Goal: Information Seeking & Learning: Check status

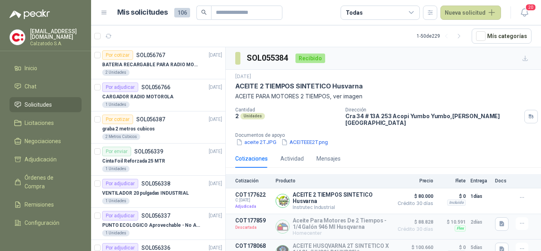
scroll to position [34, 0]
click at [223, 13] on input "text" at bounding box center [243, 12] width 55 height 13
type input "********"
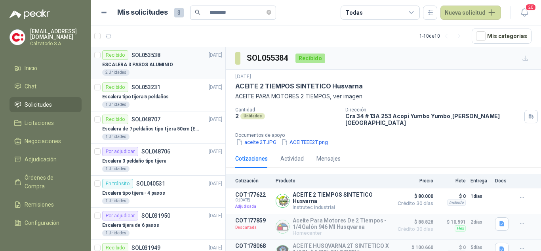
click at [157, 56] on p "SOL053538" at bounding box center [145, 55] width 29 height 6
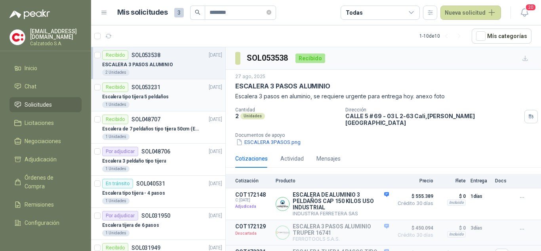
click at [140, 90] on p "SOL053231" at bounding box center [145, 87] width 29 height 6
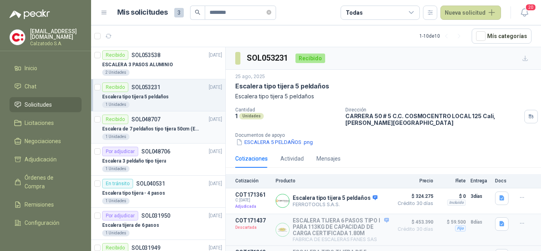
click at [149, 123] on div "Recibido SOL048707" at bounding box center [131, 118] width 58 height 9
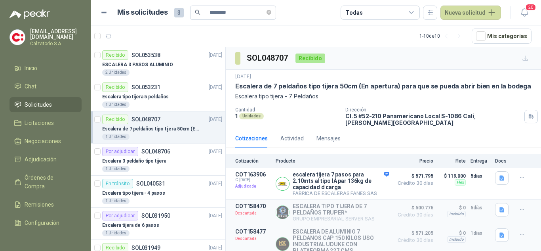
click at [149, 123] on div "Recibido SOL048707" at bounding box center [131, 118] width 58 height 9
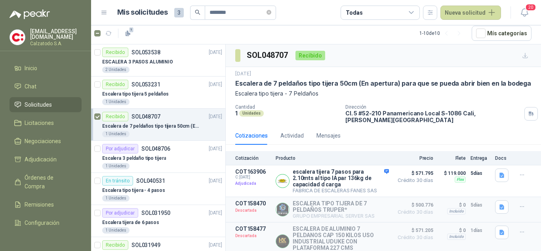
click at [363, 86] on p "Escalera de 7 peldaños tipo tijera 50cm (En apertura) para que se pueda abrir b…" at bounding box center [383, 83] width 296 height 8
click at [366, 175] on button "Detalles" at bounding box center [369, 180] width 37 height 11
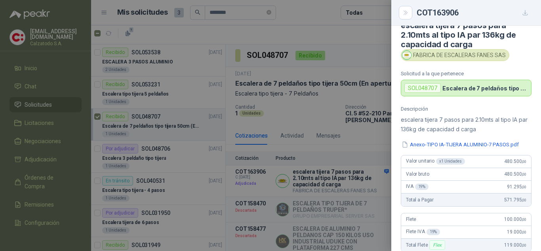
scroll to position [0, 0]
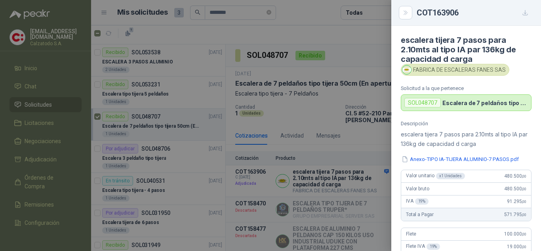
click at [347, 55] on div at bounding box center [270, 125] width 541 height 251
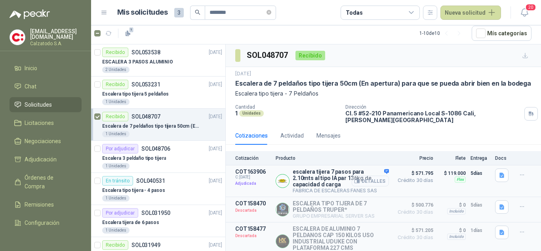
click at [364, 180] on button "Detalles" at bounding box center [369, 180] width 37 height 11
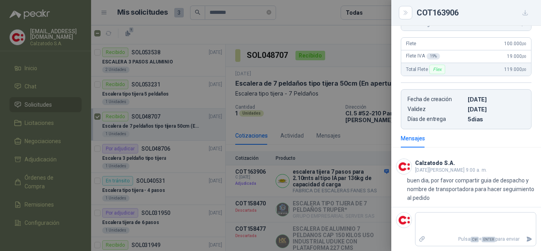
click at [346, 87] on div at bounding box center [270, 125] width 541 height 251
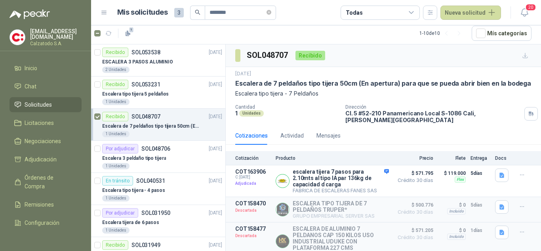
click at [315, 54] on div "Recibido" at bounding box center [310, 55] width 30 height 9
click at [271, 57] on h3 "SOL048707" at bounding box center [268, 55] width 42 height 12
click at [165, 118] on div "Recibido SOL048707 [DATE]" at bounding box center [162, 116] width 120 height 9
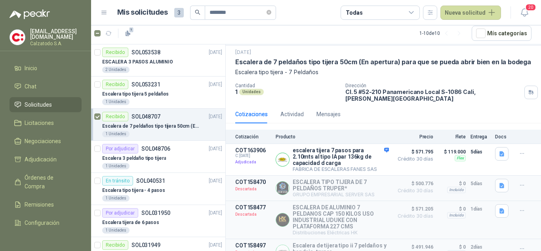
scroll to position [0, 0]
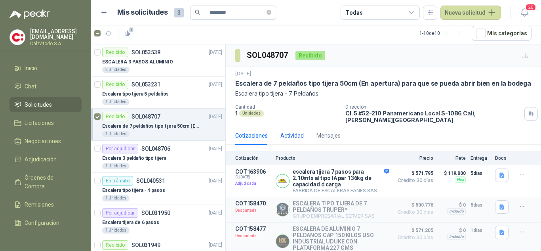
click at [289, 132] on div "Actividad" at bounding box center [291, 135] width 23 height 9
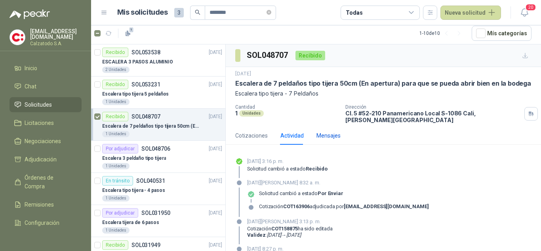
click at [323, 131] on div "Mensajes" at bounding box center [328, 135] width 24 height 9
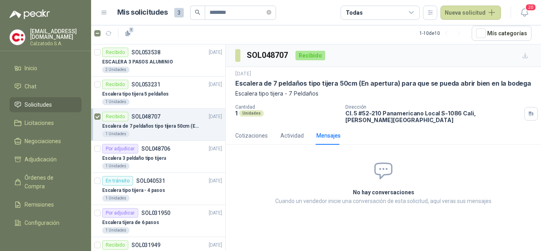
click at [416, 118] on div "[DATE] Escalera de 7 peldaños tipo tijera 50cm (En apertura) para que se pueda …" at bounding box center [383, 96] width 315 height 59
click at [475, 79] on p "Escalera de 7 peldaños tipo tijera 50cm (En apertura) para que se pueda abrir b…" at bounding box center [383, 83] width 296 height 8
click at [254, 131] on div "Cotizaciones" at bounding box center [251, 135] width 32 height 9
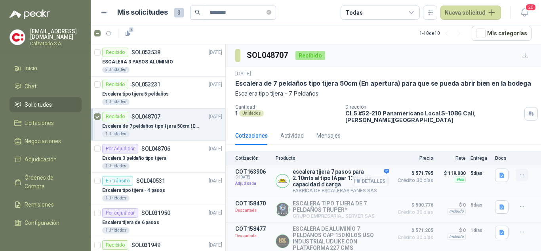
click at [518, 171] on icon "button" at bounding box center [521, 174] width 7 height 7
click at [471, 131] on div "Cotizaciones Actividad Mensajes" at bounding box center [383, 135] width 296 height 18
click at [117, 116] on div "Recibido" at bounding box center [115, 116] width 26 height 9
click at [135, 121] on div "Recibido SOL048707" at bounding box center [131, 116] width 58 height 9
click at [114, 116] on div "Recibido" at bounding box center [115, 116] width 26 height 9
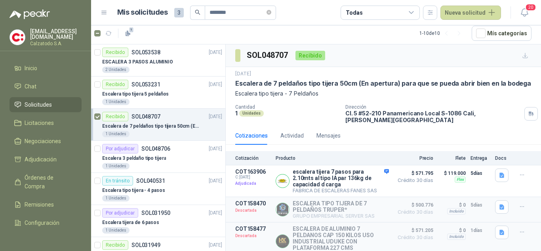
click at [158, 118] on p "SOL048707" at bounding box center [145, 117] width 29 height 6
click at [246, 112] on div "Unidades" at bounding box center [251, 113] width 25 height 6
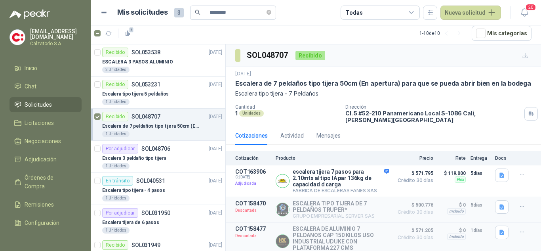
click at [276, 95] on p "Escalera tipo tijera - 7 Peldaños" at bounding box center [383, 93] width 296 height 9
click at [279, 85] on p "Escalera de 7 peldaños tipo tijera 50cm (En apertura) para que se pueda abrir b…" at bounding box center [383, 83] width 296 height 8
click at [270, 61] on h3 "SOL048707" at bounding box center [268, 55] width 42 height 12
click at [276, 52] on h3 "SOL048707" at bounding box center [268, 55] width 42 height 12
click at [303, 56] on div "Recibido" at bounding box center [310, 55] width 30 height 9
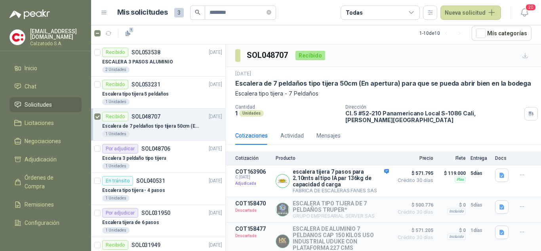
click at [258, 53] on h3 "SOL048707" at bounding box center [268, 55] width 42 height 12
click at [295, 131] on div "Actividad" at bounding box center [291, 135] width 23 height 9
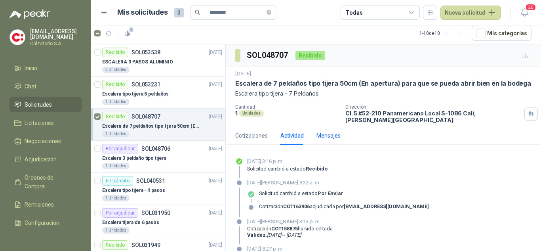
click at [327, 131] on div "Mensajes" at bounding box center [328, 135] width 24 height 9
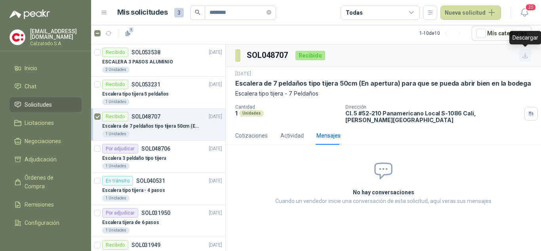
click at [521, 54] on button "button" at bounding box center [524, 55] width 13 height 13
click at [151, 123] on p "Escalera de 7 peldaños tipo tijera 50cm (En apertura) para que se pueda abrir b…" at bounding box center [151, 126] width 99 height 8
click at [244, 131] on div "Cotizaciones" at bounding box center [251, 135] width 32 height 9
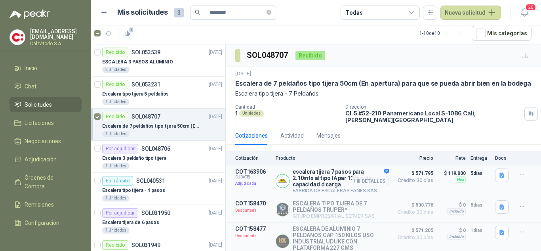
click at [316, 171] on p "escalera tijera 7 pasos para 2.10mts al tipo IA par 136kg de capacidad d carga" at bounding box center [340, 177] width 96 height 19
click at [243, 179] on p "Adjudicada" at bounding box center [253, 183] width 36 height 8
click at [282, 174] on img at bounding box center [282, 180] width 13 height 13
click at [308, 171] on p "escalera tijera 7 pasos para 2.10mts al tipo IA par 136kg de capacidad d carga" at bounding box center [340, 177] width 96 height 19
click at [380, 168] on div "Detalles" at bounding box center [369, 180] width 37 height 25
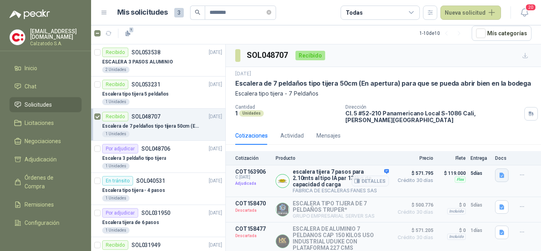
click at [499, 172] on icon "button" at bounding box center [501, 174] width 5 height 5
click at [518, 171] on icon "button" at bounding box center [521, 174] width 7 height 7
click at [140, 58] on p "ESCALERA 3 PASOS ALUMINIO" at bounding box center [137, 62] width 71 height 8
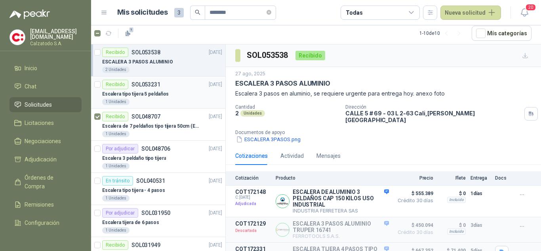
click at [143, 84] on p "SOL053231" at bounding box center [145, 85] width 29 height 6
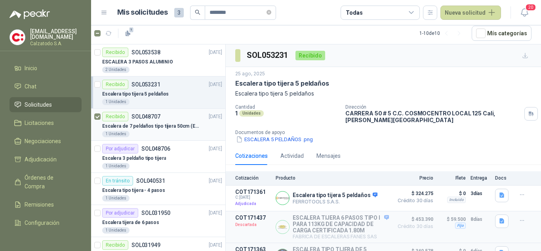
click at [154, 120] on div "Recibido SOL048707" at bounding box center [131, 116] width 58 height 9
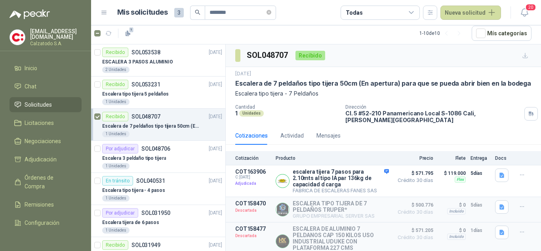
click at [154, 115] on p "SOL048707" at bounding box center [145, 117] width 29 height 6
click at [56, 101] on li "Solicitudes" at bounding box center [45, 104] width 63 height 9
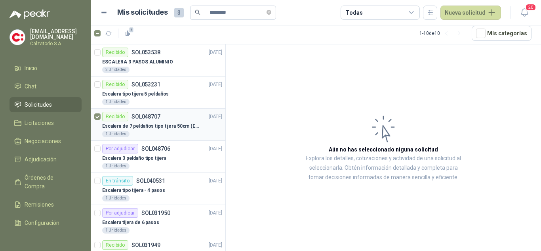
click at [173, 123] on p "Escalera de 7 peldaños tipo tijera 50cm (En apertura) para que se pueda abrir b…" at bounding box center [151, 126] width 99 height 8
